Goal: Task Accomplishment & Management: Complete application form

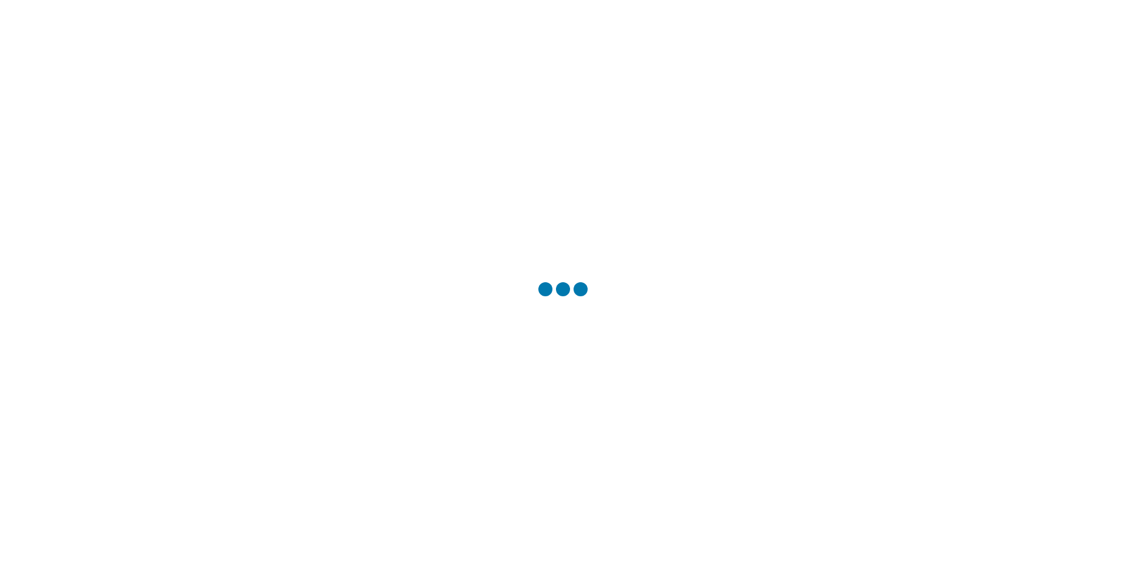
click at [549, 316] on div at bounding box center [563, 291] width 1126 height 582
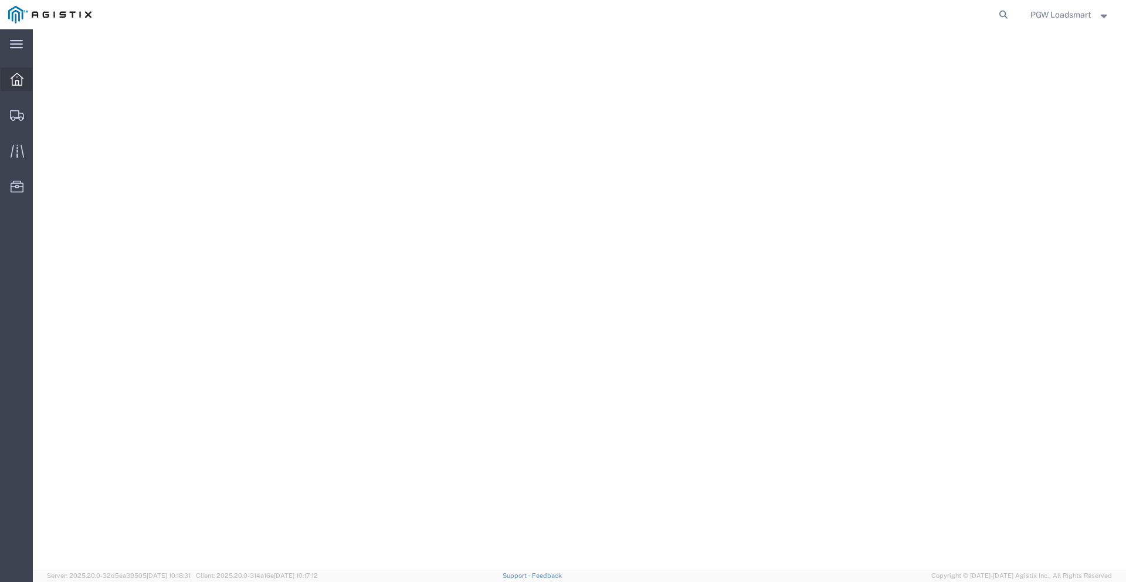
click at [16, 80] on icon at bounding box center [17, 79] width 13 height 13
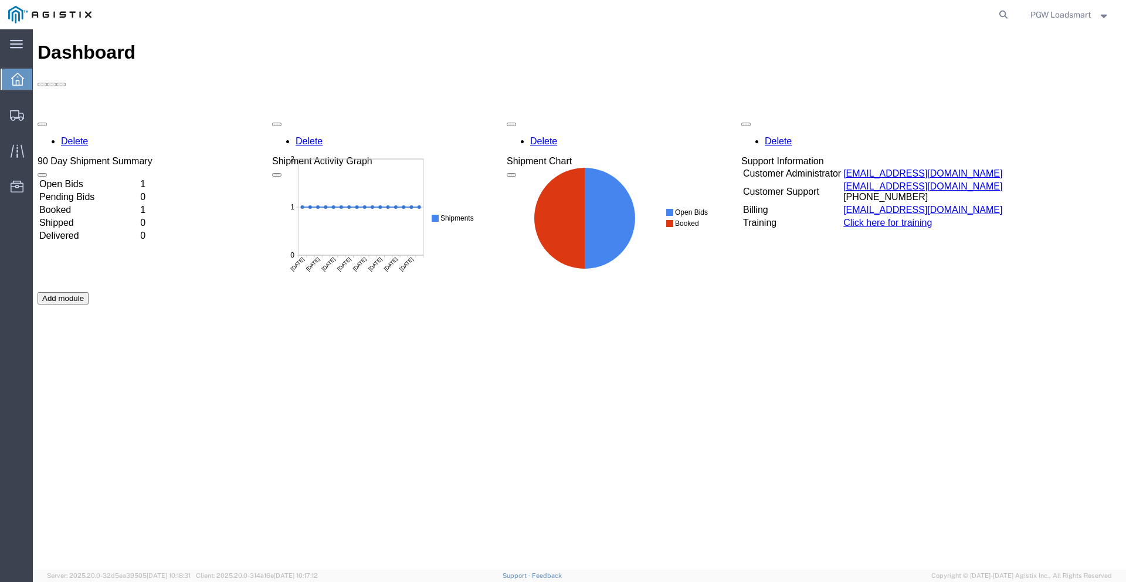
click at [87, 178] on td "Open Bids" at bounding box center [89, 184] width 100 height 12
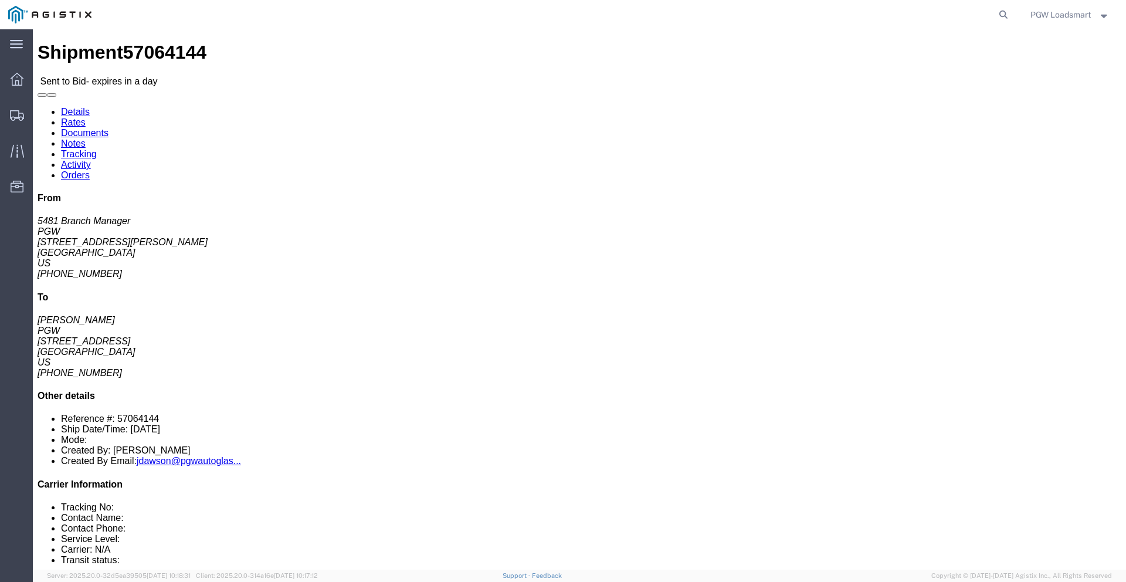
click link "Enter / Modify Bid"
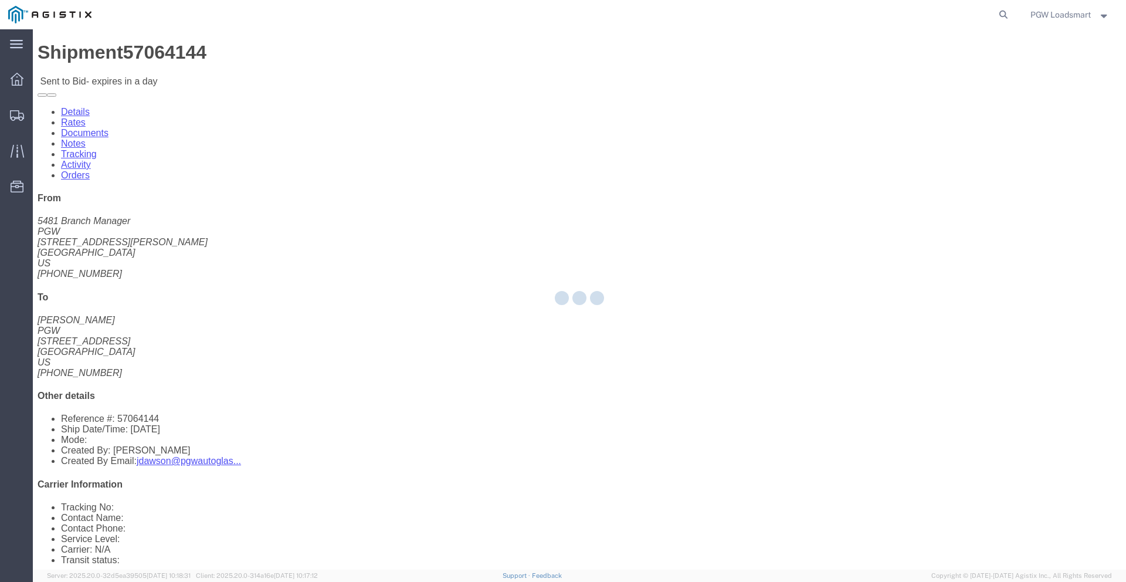
select select "6946"
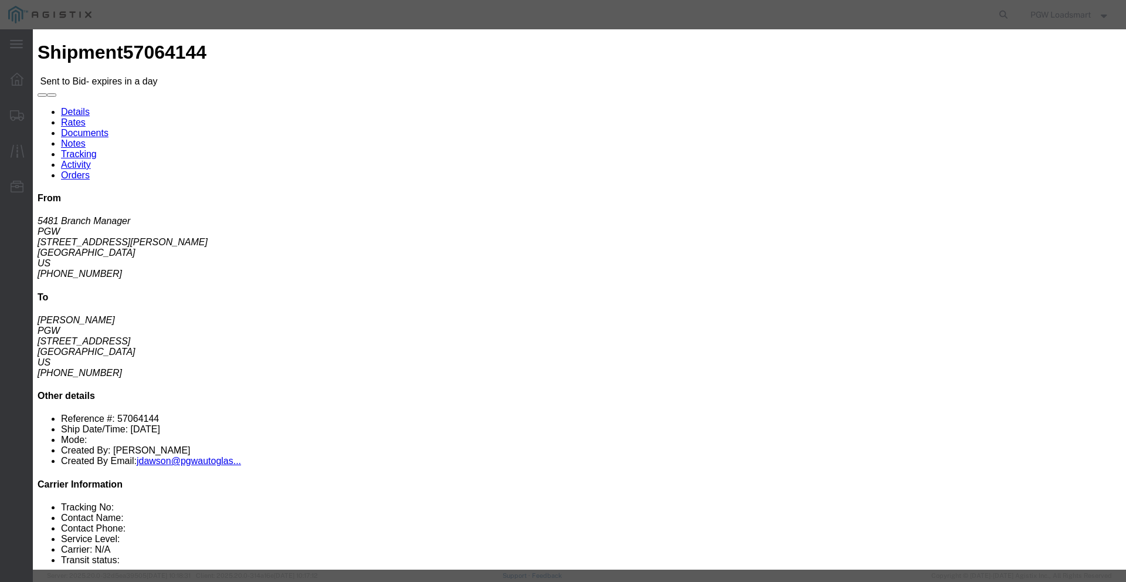
click link "Confirmation Details"
click link "Rates"
click select "Select Rail TL Standard 3 - 5 Day"
select select "16794"
click select "Select Rail TL Standard 3 - 5 Day"
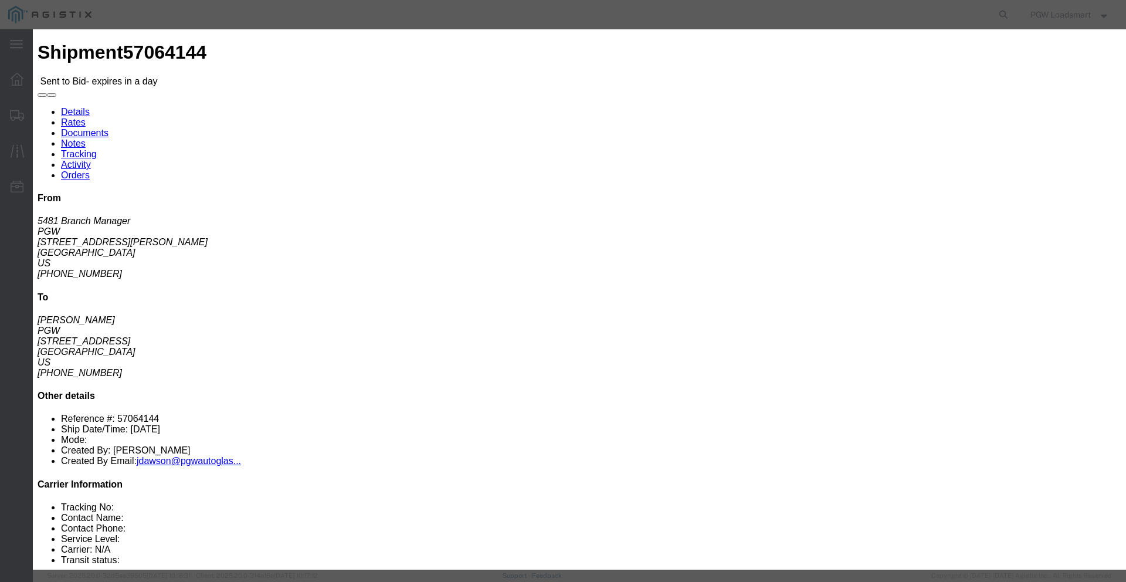
click input "text"
type input "LOAA"
click select "Select Air Less than Truckload Multi-Leg Ocean Freight Rail Small Parcel Truckl…"
select select "TL"
click select "Select Air Less than Truckload Multi-Leg Ocean Freight Rail Small Parcel Truckl…"
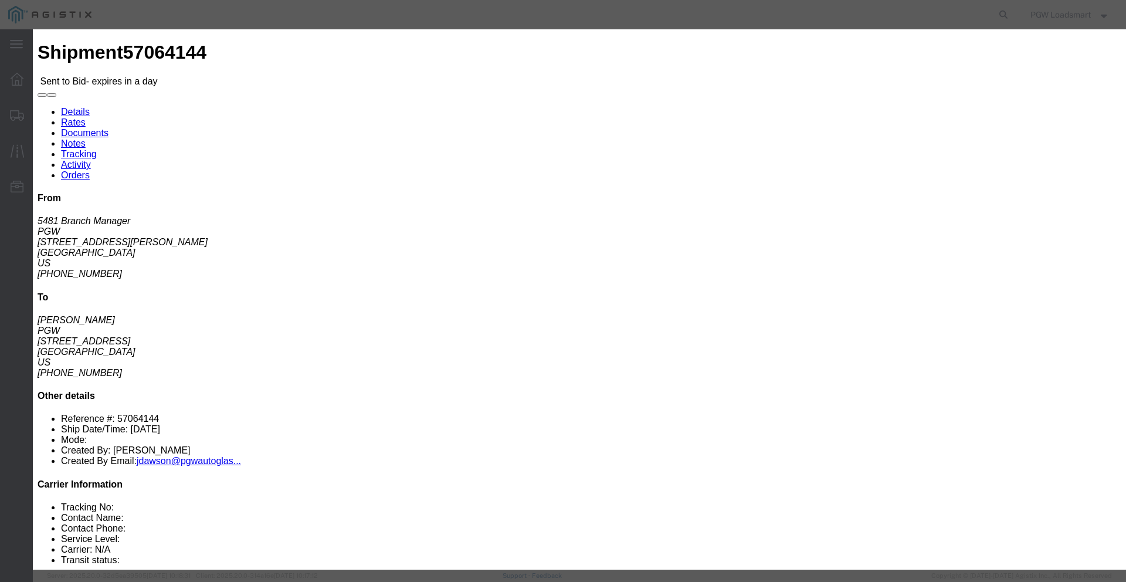
click input "number"
type input "1250"
click input "number"
type input ".01"
click select "Select 2 Day Service 3 Axle Winch Truck 3 to 5 Day Service 96L Domestic Flat Ra…"
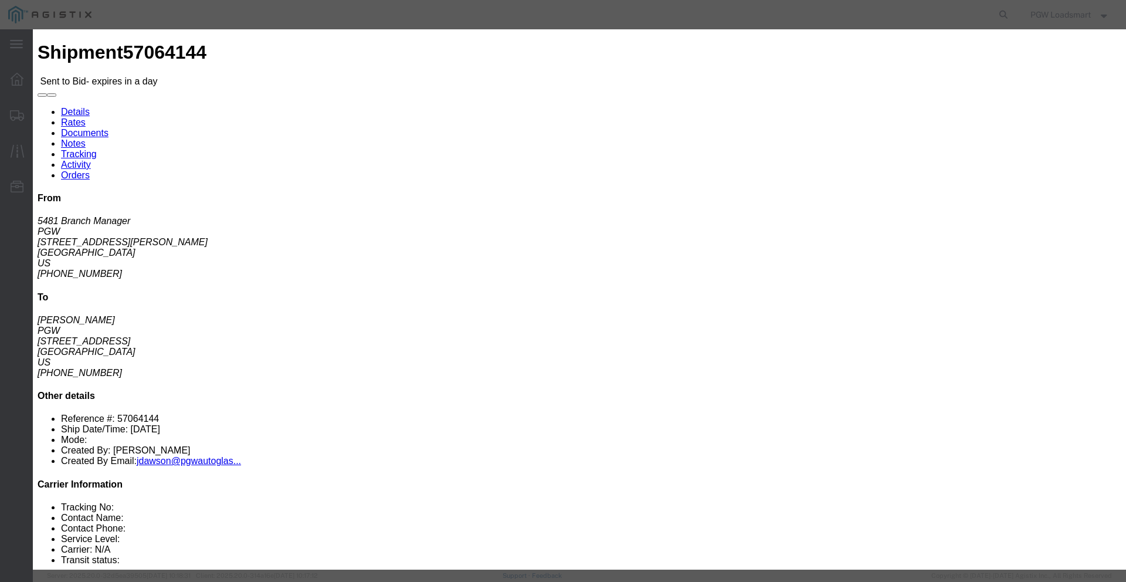
select select "FUEL"
click select "Select 2 Day Service 3 Axle Winch Truck 3 to 5 Day Service 96L Domestic Flat Ra…"
click button "Submit"
